Goal: Register for event/course

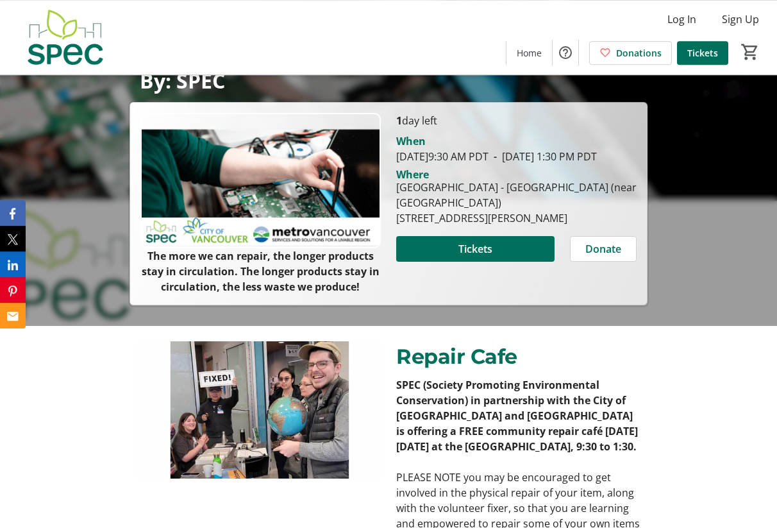
scroll to position [196, 0]
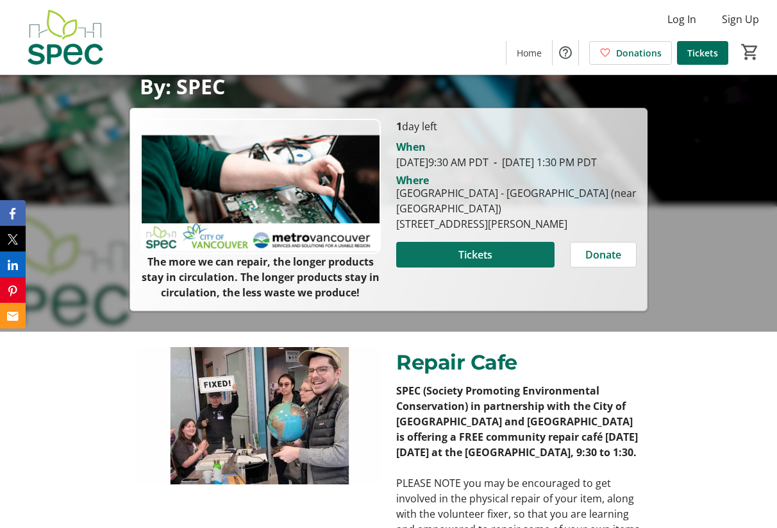
click at [476, 262] on span "Tickets" at bounding box center [476, 254] width 34 height 15
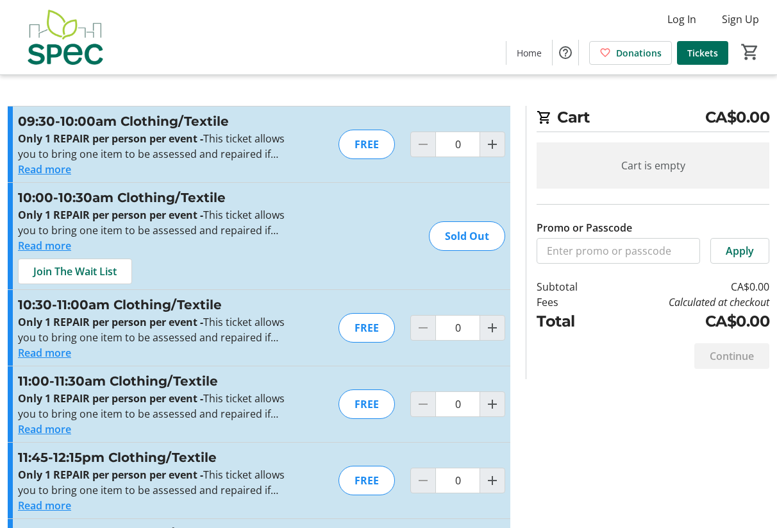
click at [60, 173] on button "Read more" at bounding box center [44, 169] width 53 height 15
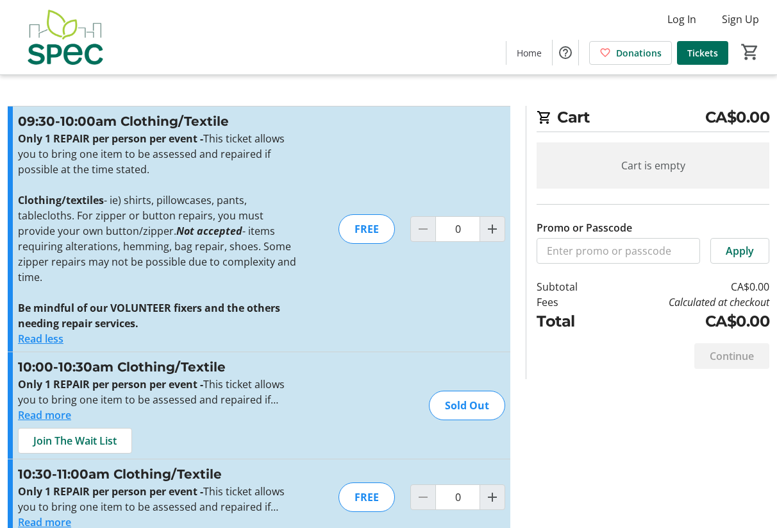
drag, startPoint x: 372, startPoint y: 224, endPoint x: 393, endPoint y: 233, distance: 22.4
click at [373, 226] on div "FREE" at bounding box center [367, 229] width 56 height 30
click at [491, 223] on mat-icon "Increment by one" at bounding box center [492, 228] width 15 height 15
type input "1"
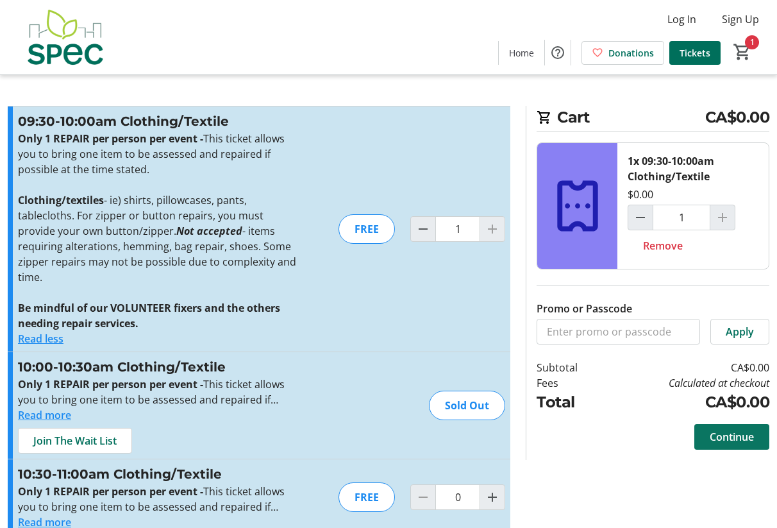
click at [746, 448] on span at bounding box center [732, 436] width 75 height 31
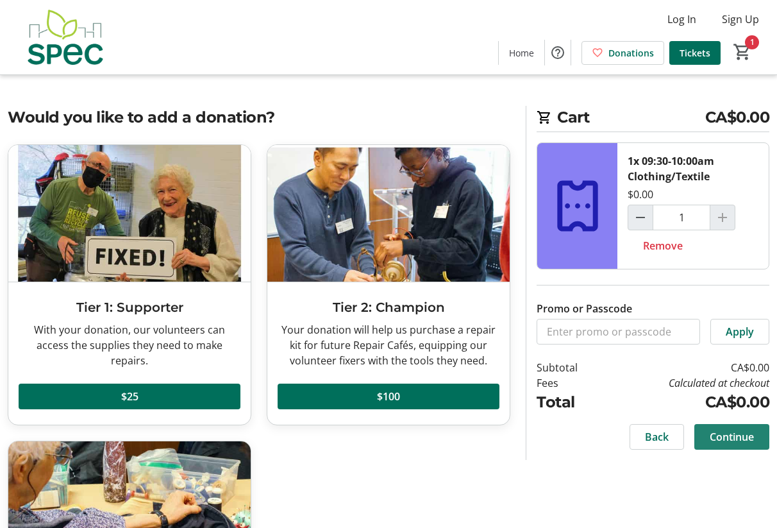
click at [743, 447] on span at bounding box center [732, 436] width 75 height 31
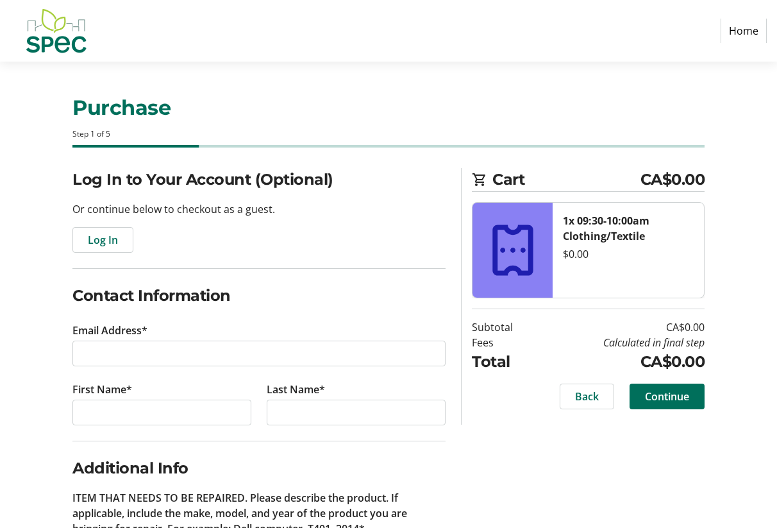
scroll to position [142, 0]
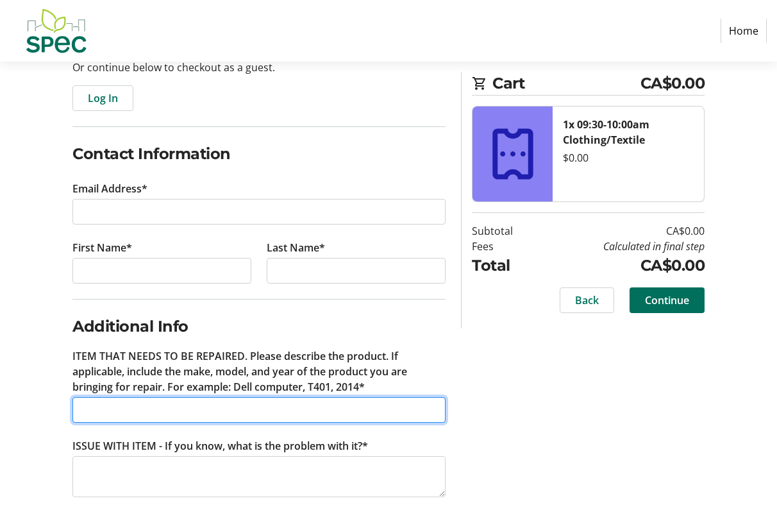
click at [290, 421] on input "ITEM THAT NEEDS TO BE REPAIRED. Please describe the product. If applicable, inc…" at bounding box center [258, 410] width 373 height 26
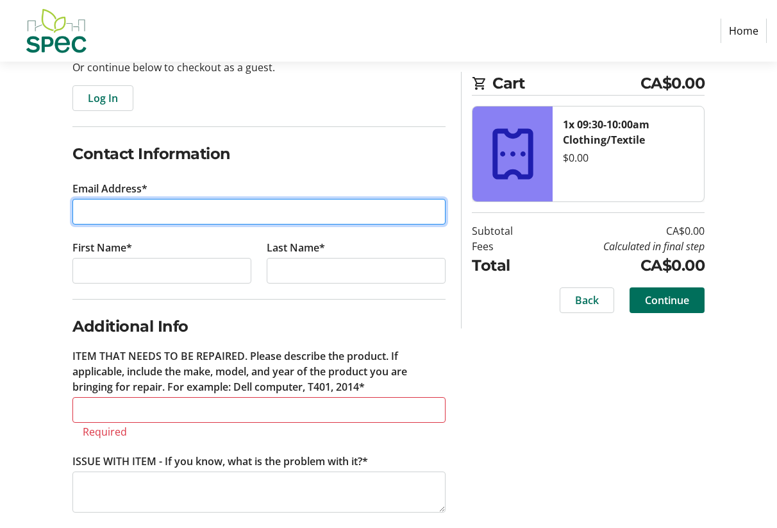
click at [124, 221] on input "Email Address*" at bounding box center [258, 212] width 373 height 26
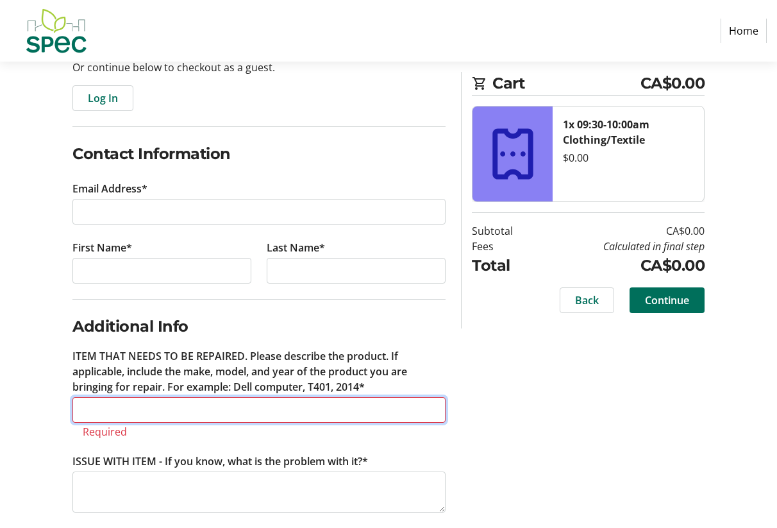
click at [106, 411] on input "ITEM THAT NEEDS TO BE REPAIRED. Please describe the product. If applicable, inc…" at bounding box center [258, 410] width 373 height 26
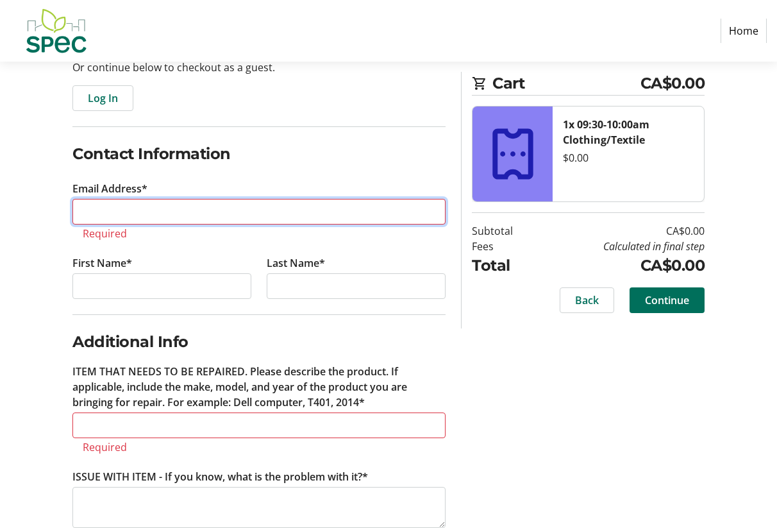
click at [126, 212] on input "Email Address*" at bounding box center [258, 212] width 373 height 26
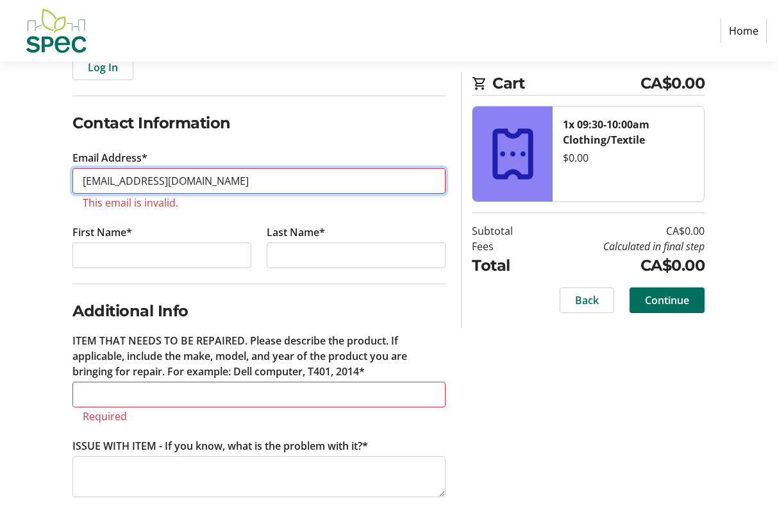
scroll to position [157, 0]
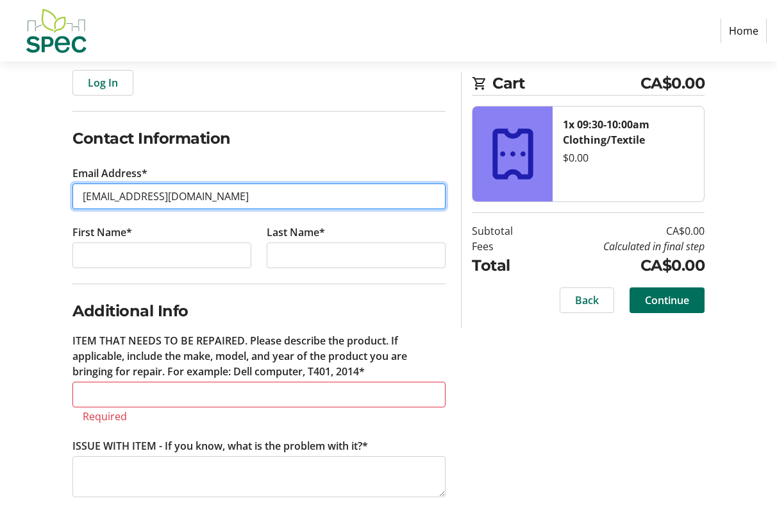
type input "[EMAIL_ADDRESS][DOMAIN_NAME]"
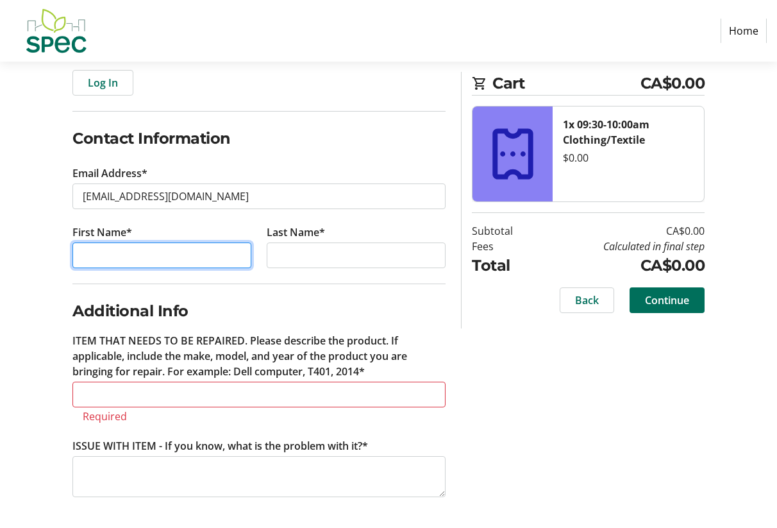
click at [89, 259] on input "First Name*" at bounding box center [161, 255] width 179 height 26
type input "[PERSON_NAME]"
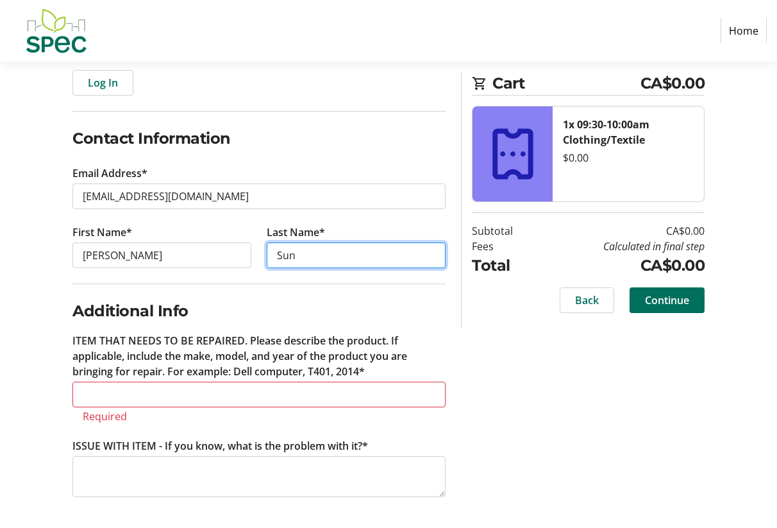
type input "Sun"
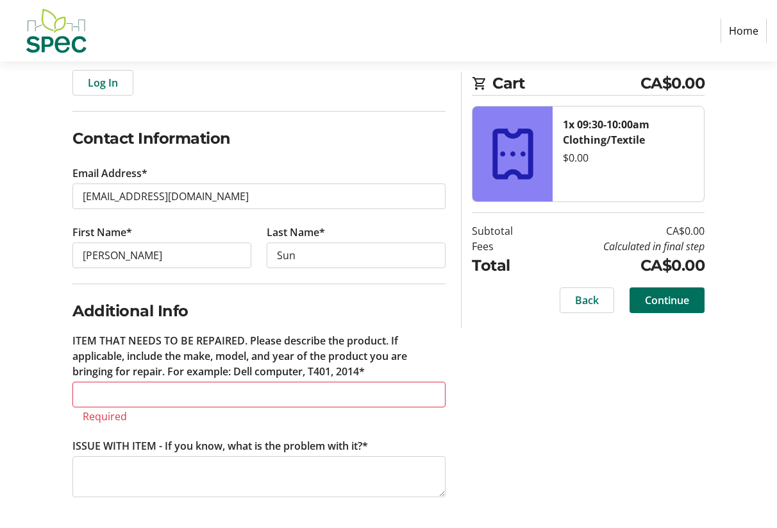
click at [104, 410] on tr-error "Required" at bounding box center [259, 416] width 353 height 13
click at [197, 431] on tr-form-field "ITEM THAT NEEDS TO BE REPAIRED. Please describe the product. If applicable, inc…" at bounding box center [258, 385] width 373 height 105
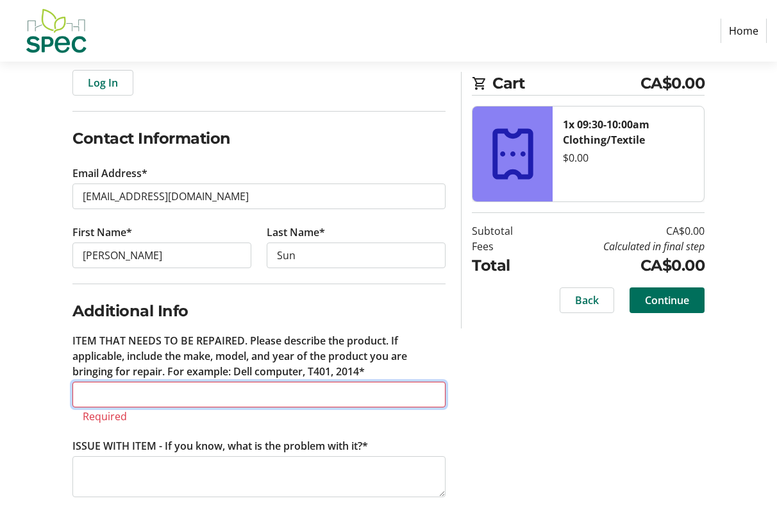
click at [121, 394] on input "ITEM THAT NEEDS TO BE REPAIRED. Please describe the product. If applicable, inc…" at bounding box center [258, 395] width 373 height 26
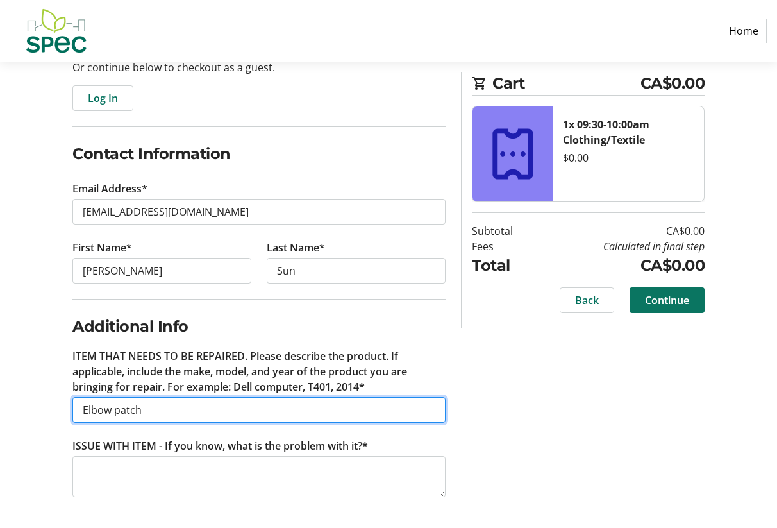
type input "Elbow patch"
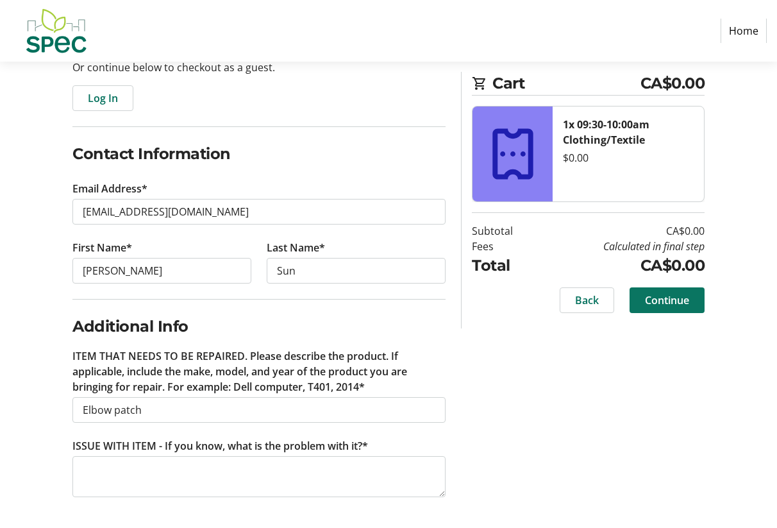
click at [638, 307] on span at bounding box center [667, 300] width 75 height 31
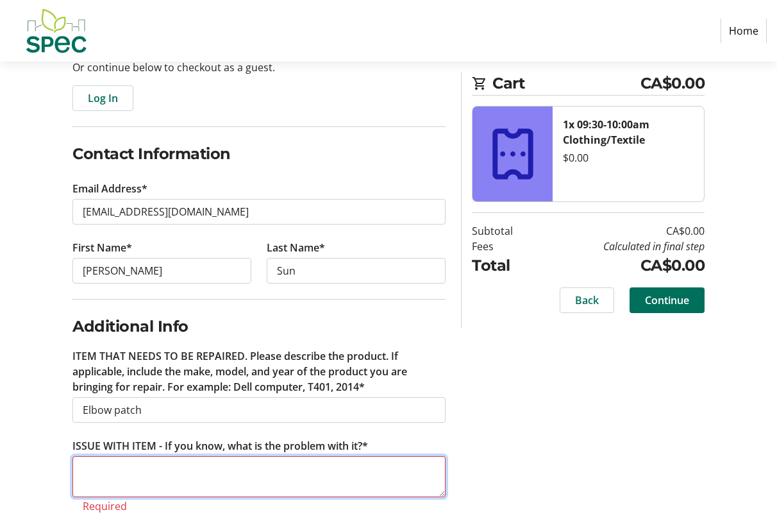
click at [167, 494] on textarea "ISSUE WITH ITEM - If you know, what is the problem with it?*" at bounding box center [258, 476] width 373 height 41
type textarea "h"
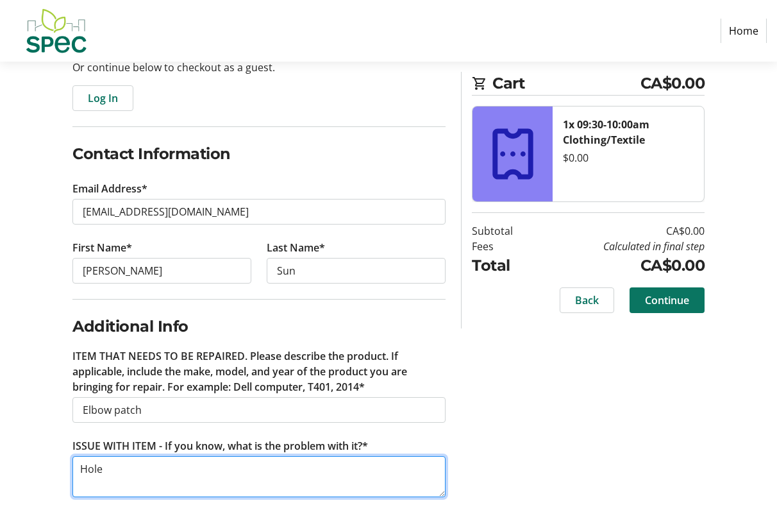
type textarea "Hole"
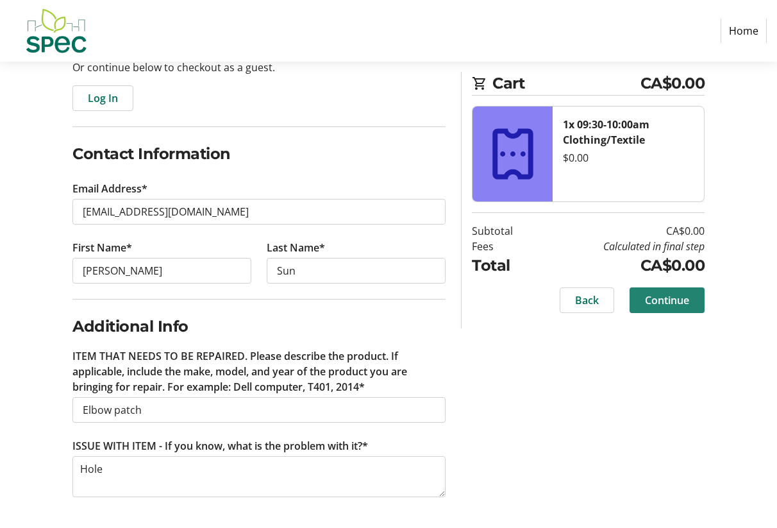
click at [667, 307] on span "Continue" at bounding box center [667, 300] width 44 height 15
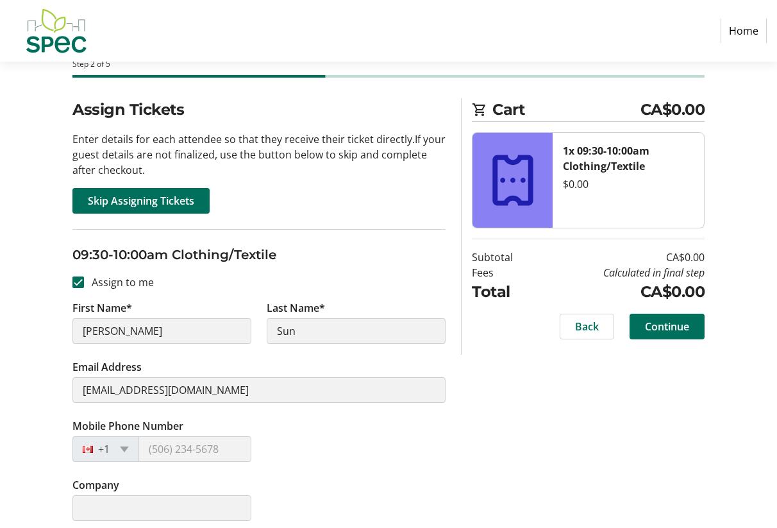
scroll to position [78, 0]
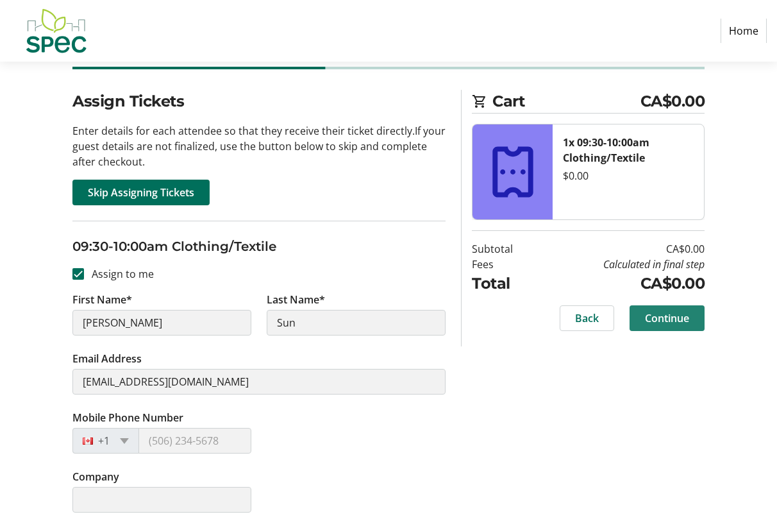
click at [657, 325] on span "Continue" at bounding box center [667, 317] width 44 height 15
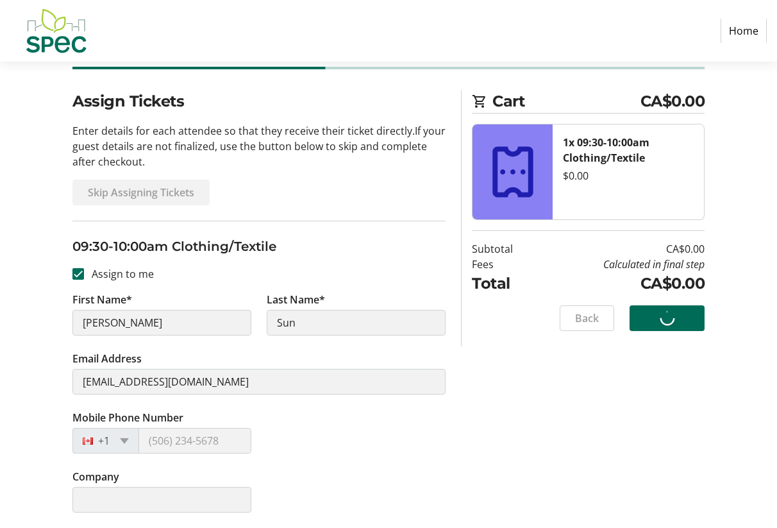
scroll to position [0, 0]
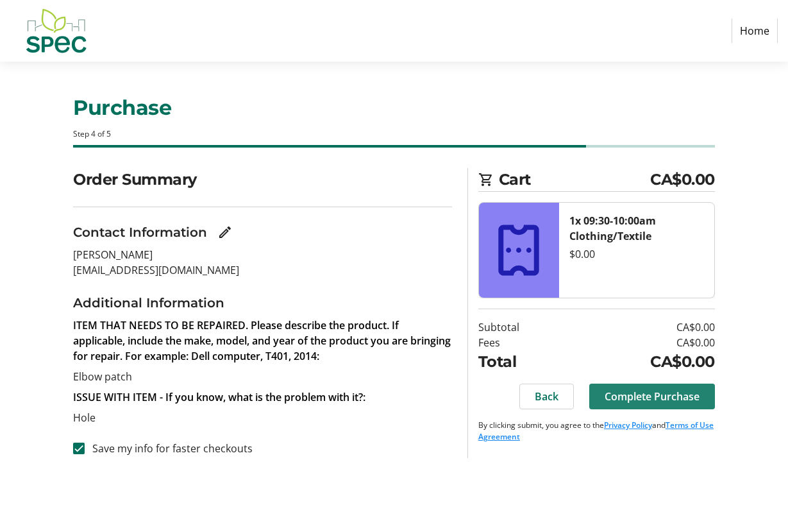
click at [658, 401] on span "Complete Purchase" at bounding box center [652, 396] width 95 height 15
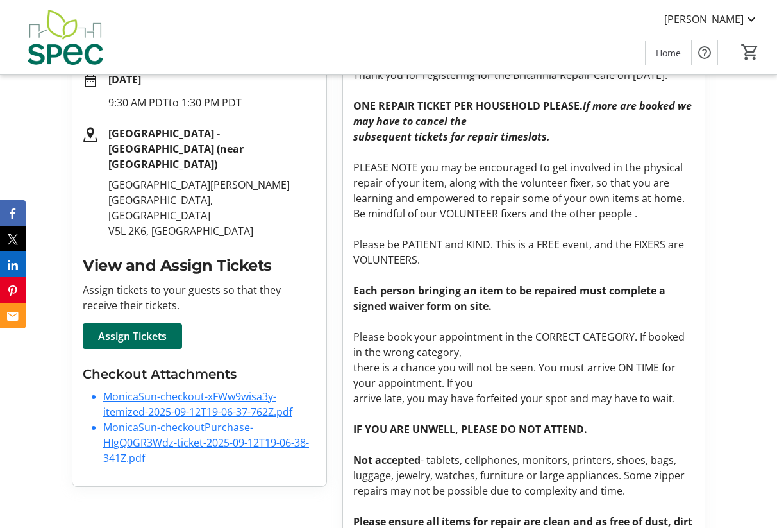
scroll to position [131, 0]
